Goal: Task Accomplishment & Management: Manage account settings

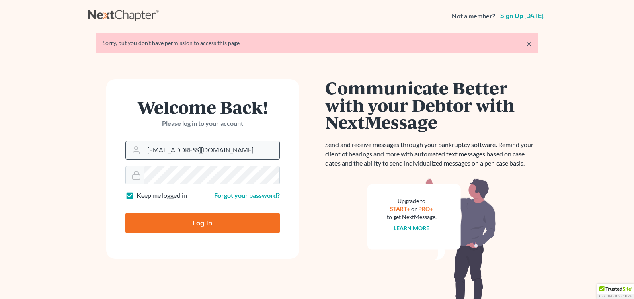
click at [210, 150] on input "[EMAIL_ADDRESS][DOMAIN_NAME]" at bounding box center [212, 151] width 136 height 18
type input "[EMAIL_ADDRESS][DOMAIN_NAME]"
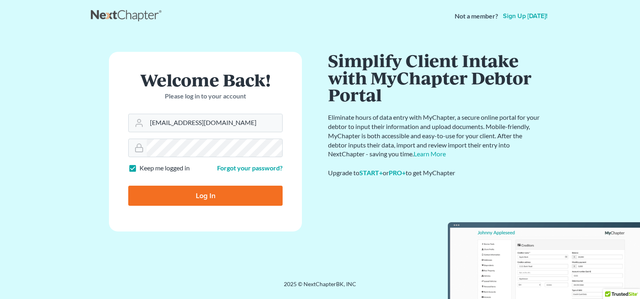
click at [203, 190] on input "Log In" at bounding box center [205, 196] width 154 height 20
type input "Thinking..."
